Goal: Use online tool/utility: Utilize a website feature to perform a specific function

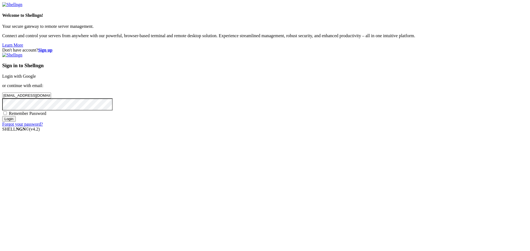
click at [16, 122] on input "Login" at bounding box center [9, 119] width 14 height 6
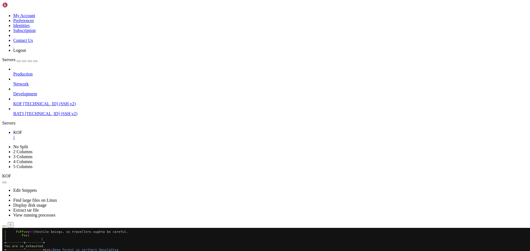
scroll to position [2, 1]
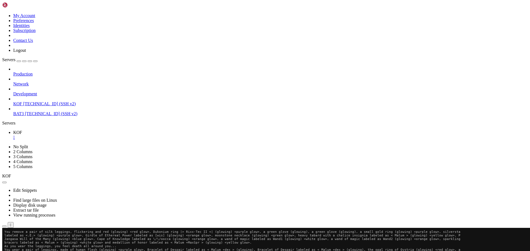
scroll to position [2, 1]
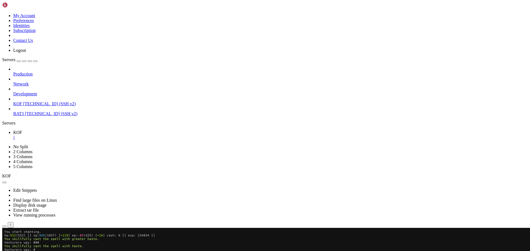
drag, startPoint x: 15, startPoint y: 267, endPoint x: 64, endPoint y: 267, distance: 49.4
